Goal: Task Accomplishment & Management: Use online tool/utility

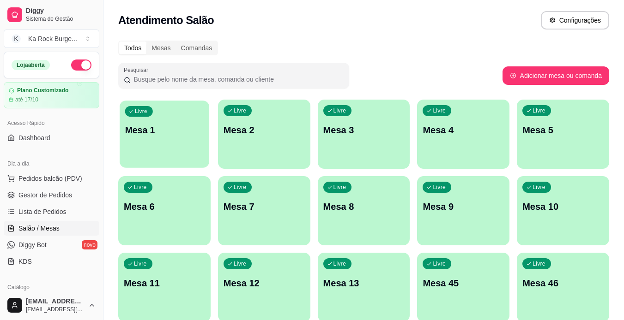
click at [149, 125] on p "Mesa 1" at bounding box center [164, 130] width 79 height 12
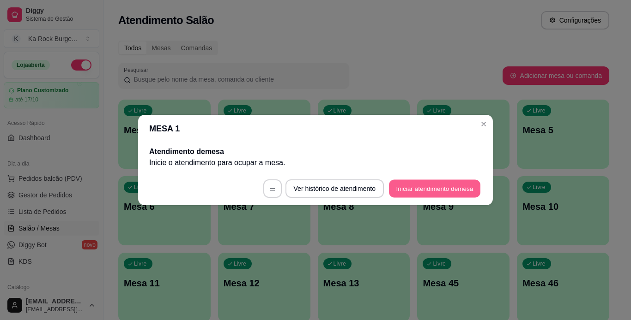
click at [424, 186] on button "Iniciar atendimento de mesa" at bounding box center [434, 189] width 91 height 18
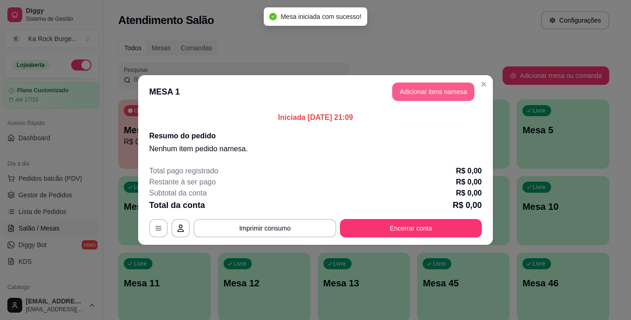
click at [439, 95] on button "Adicionar itens na mesa" at bounding box center [433, 92] width 82 height 18
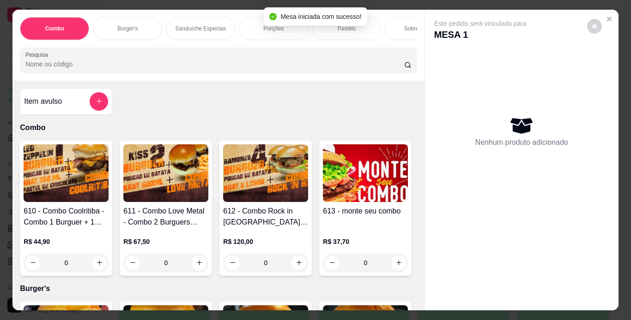
click at [107, 20] on div "Burger's" at bounding box center [127, 28] width 69 height 23
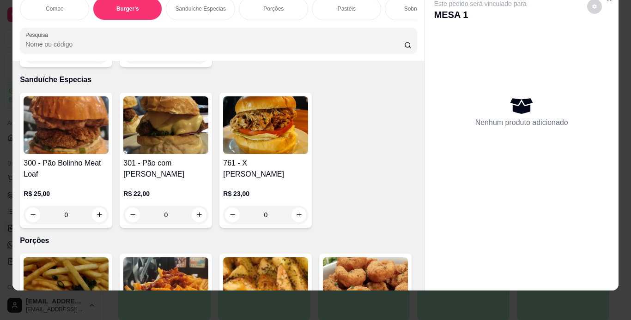
scroll to position [1184, 0]
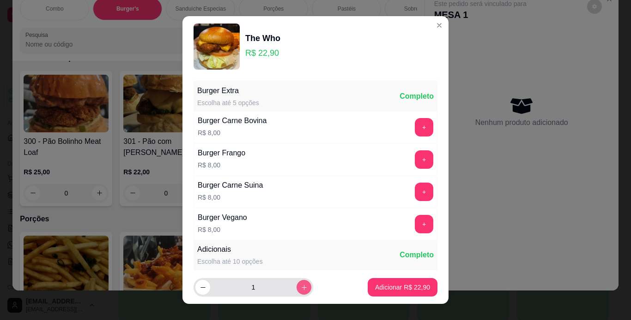
click at [300, 288] on icon "increase-product-quantity" at bounding box center [303, 287] width 7 height 7
type input "2"
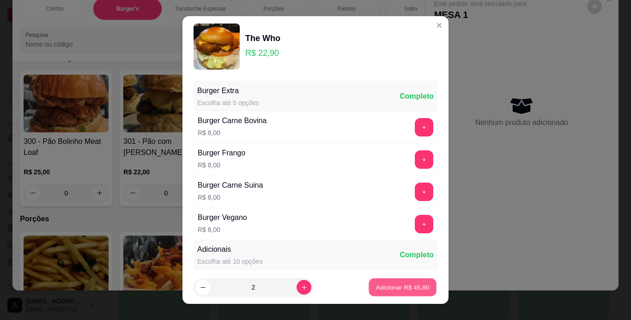
click at [368, 286] on button "Adicionar R$ 45,80" at bounding box center [402, 288] width 68 height 18
type input "2"
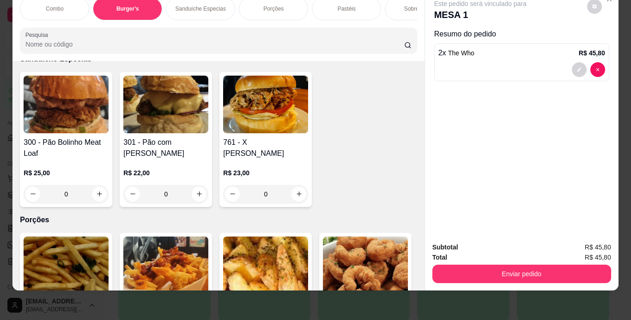
click at [276, 6] on div "Porções" at bounding box center [273, 8] width 69 height 23
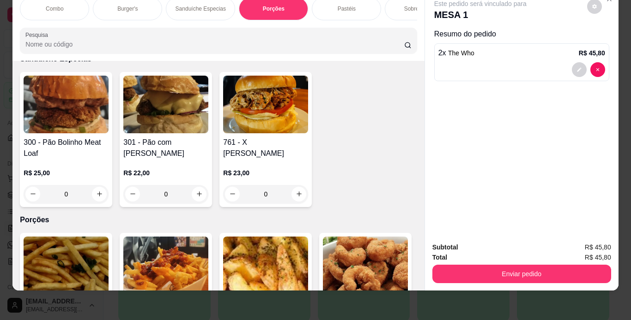
scroll to position [1721, 0]
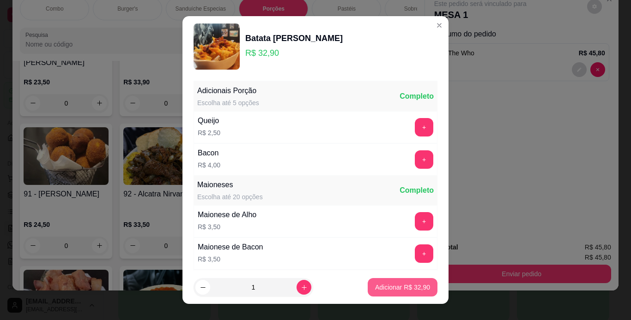
click at [379, 293] on button "Adicionar R$ 32,90" at bounding box center [402, 287] width 70 height 18
type input "1"
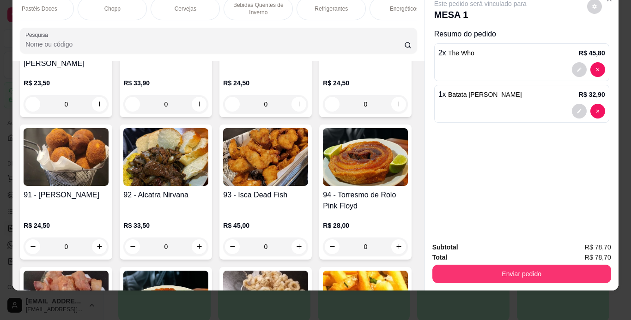
scroll to position [0, 533]
click at [321, 5] on p "Refrigerantes" at bounding box center [323, 8] width 33 height 7
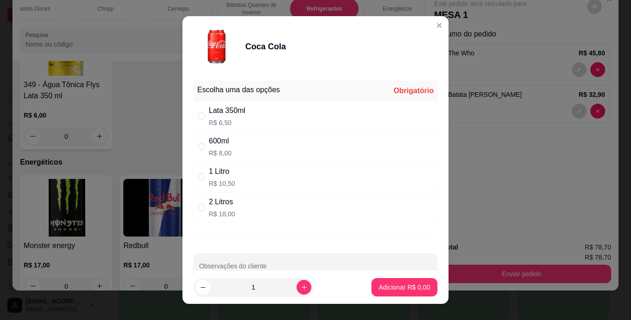
click at [230, 168] on div "1 Litro R$ 10,50" at bounding box center [315, 177] width 244 height 30
radio input "true"
click at [409, 283] on p "Adicionar R$ 10,50" at bounding box center [402, 287] width 55 height 9
type input "1"
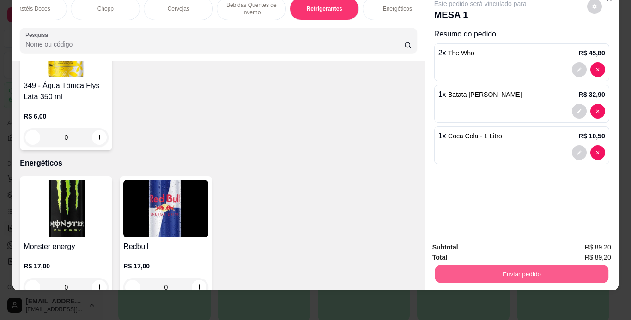
click at [478, 276] on button "Enviar pedido" at bounding box center [520, 274] width 173 height 18
click at [599, 242] on button "Enviar pedido" at bounding box center [586, 245] width 52 height 18
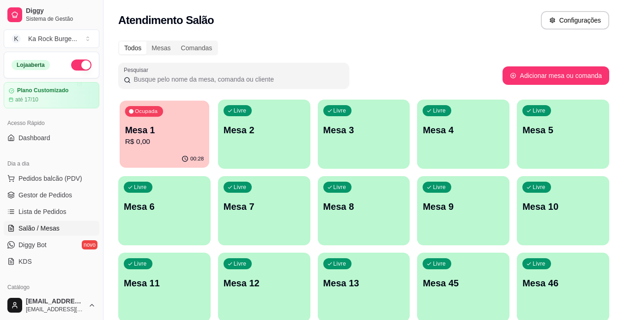
click at [150, 138] on p "R$ 0,00" at bounding box center [164, 142] width 79 height 11
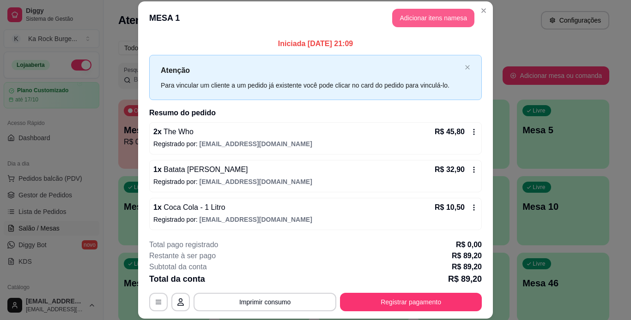
click at [422, 22] on button "Adicionar itens na mesa" at bounding box center [433, 18] width 82 height 18
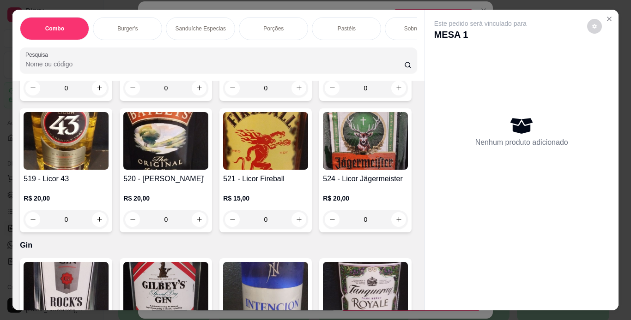
scroll to position [6842, 0]
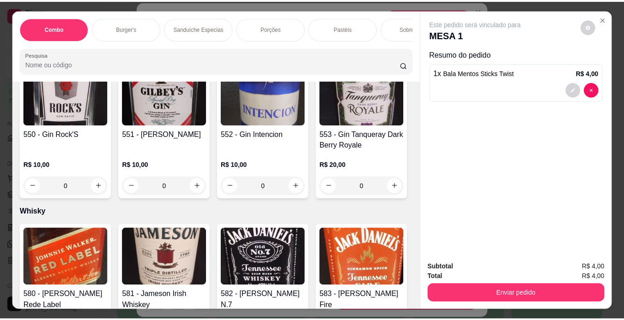
scroll to position [6843, 0]
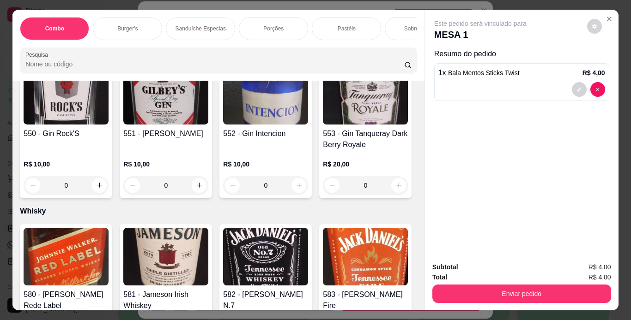
type input "2"
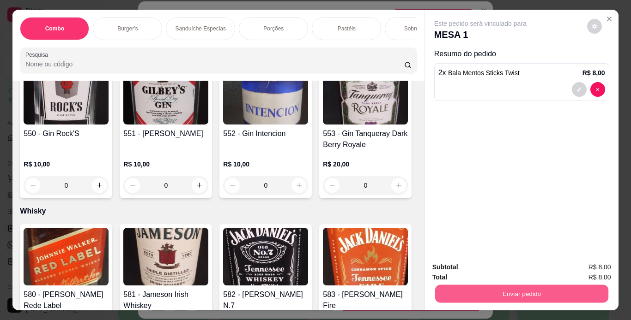
click at [455, 288] on button "Enviar pedido" at bounding box center [520, 294] width 173 height 18
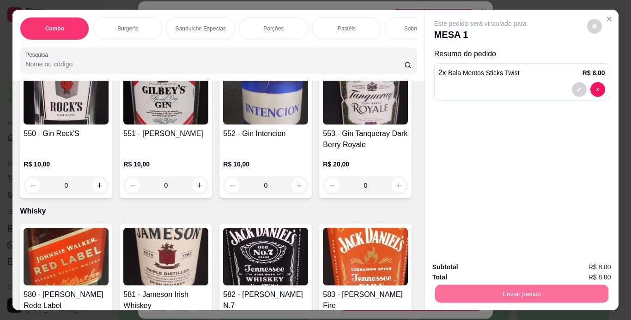
click at [596, 263] on button "Enviar pedido" at bounding box center [586, 267] width 51 height 17
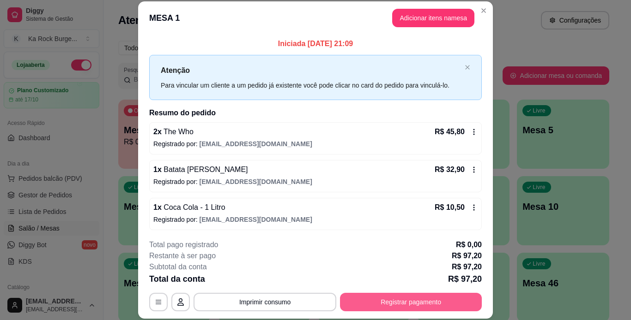
click at [404, 300] on button "Registrar pagamento" at bounding box center [411, 302] width 142 height 18
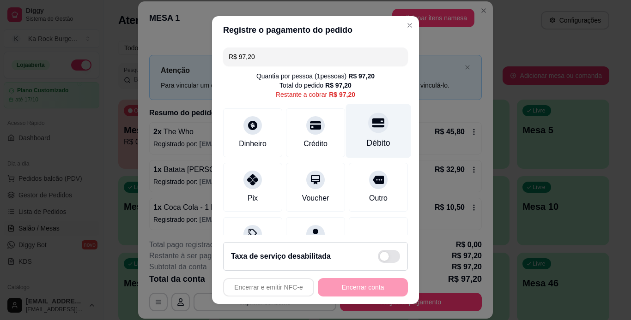
click at [368, 132] on div at bounding box center [378, 123] width 20 height 20
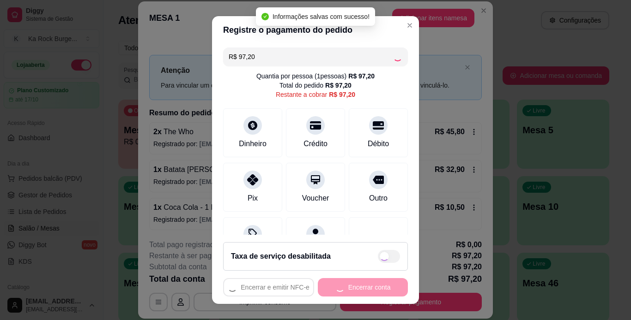
type input "R$ 0,00"
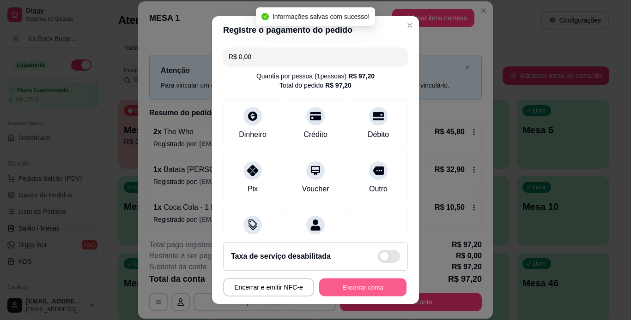
click at [378, 291] on button "Encerrar conta" at bounding box center [362, 288] width 87 height 18
